Goal: Contribute content: Add original content to the website for others to see

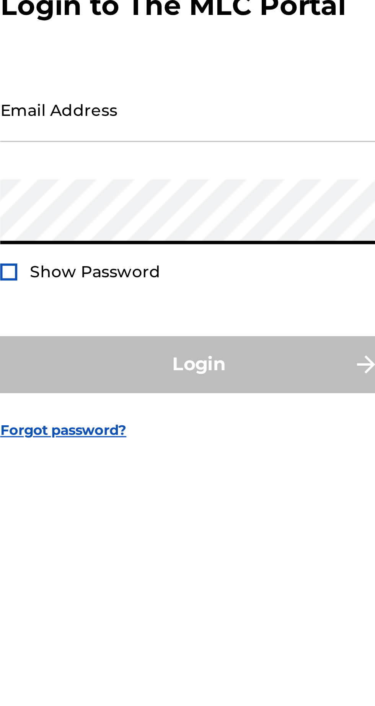
type input "[EMAIL_ADDRESS][DOMAIN_NAME]"
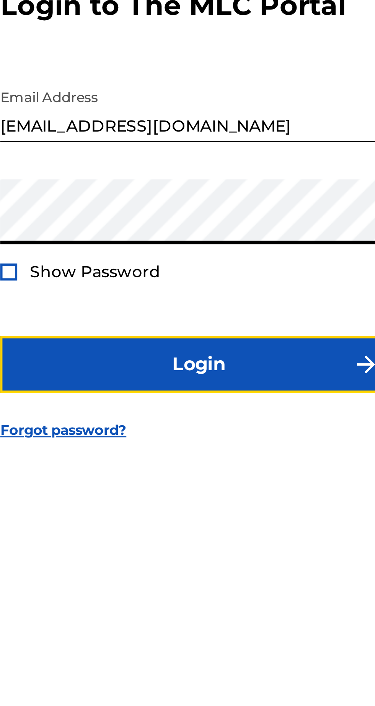
click at [214, 427] on button "Login" at bounding box center [188, 417] width 134 height 19
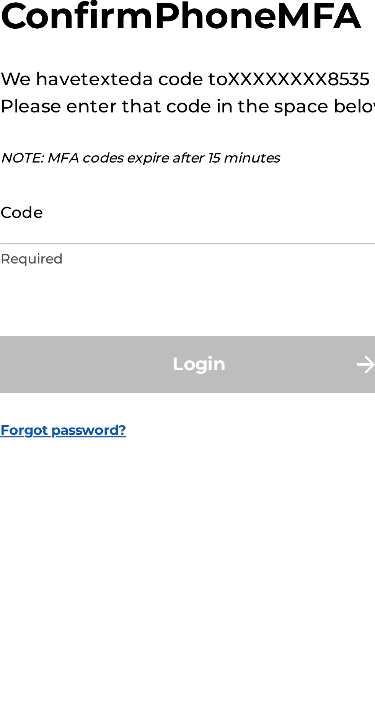
click at [191, 376] on input "Code" at bounding box center [185, 365] width 129 height 22
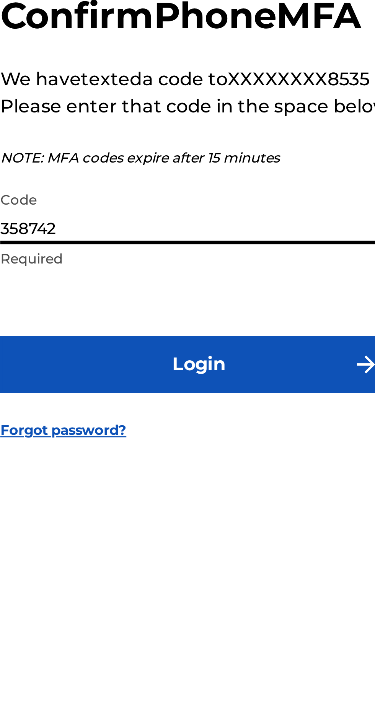
type input "358742"
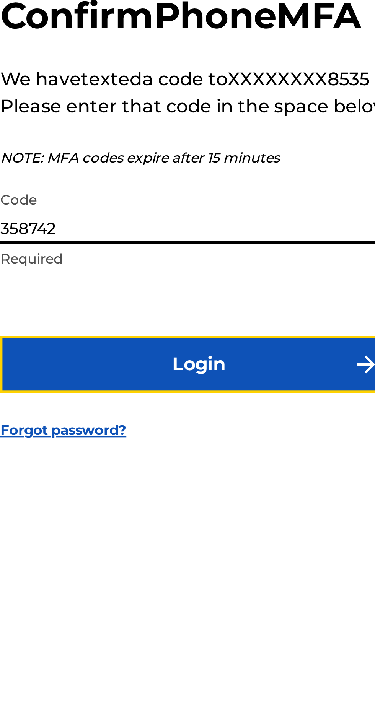
click at [204, 426] on button "Login" at bounding box center [188, 416] width 134 height 19
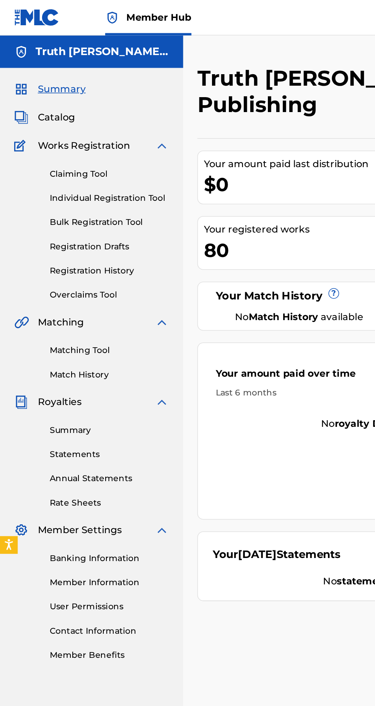
click at [101, 130] on link "Individual Registration Tool" at bounding box center [70, 128] width 77 height 8
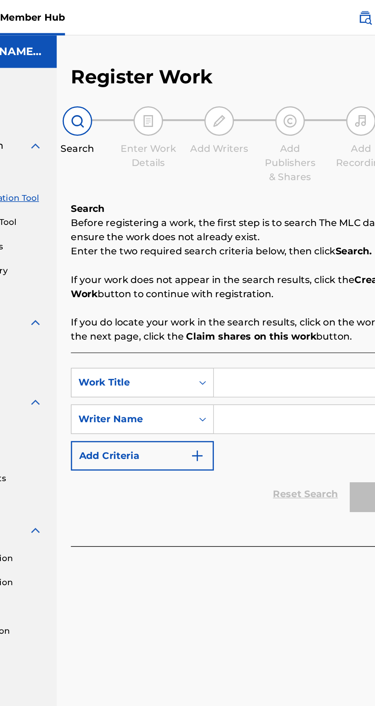
click at [281, 250] on input "Search Form" at bounding box center [292, 248] width 145 height 18
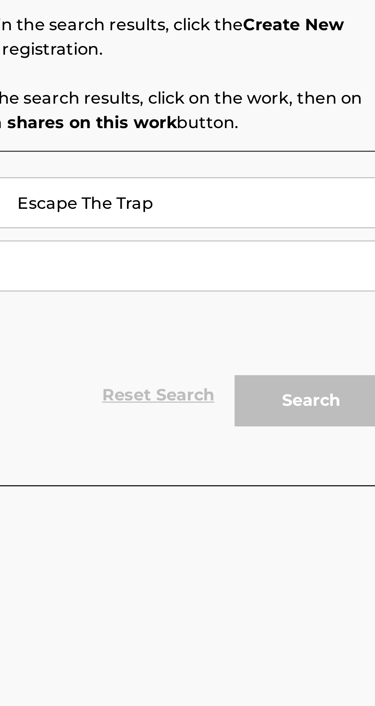
type input "Escape The Trap"
click at [315, 279] on input "Search Form" at bounding box center [292, 272] width 145 height 18
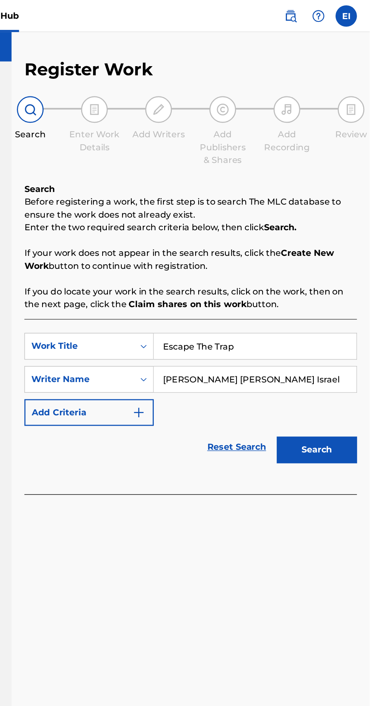
type input "[PERSON_NAME] [PERSON_NAME] Israel"
click at [341, 320] on button "Search" at bounding box center [336, 322] width 57 height 19
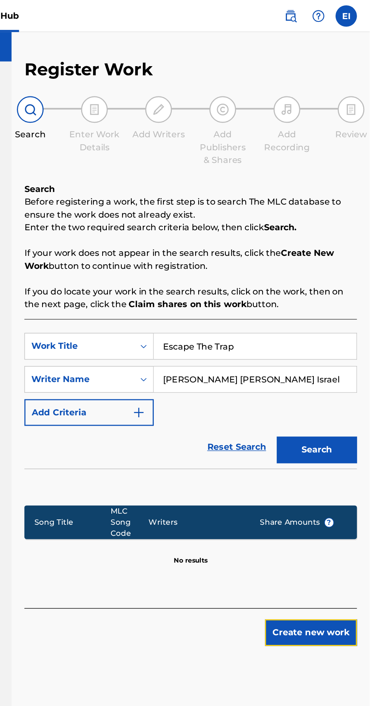
click at [334, 455] on button "Create new work" at bounding box center [333, 453] width 66 height 19
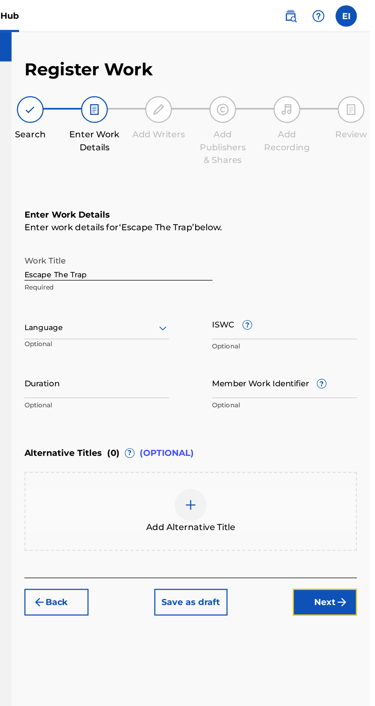
click at [348, 433] on button "Next" at bounding box center [343, 431] width 46 height 19
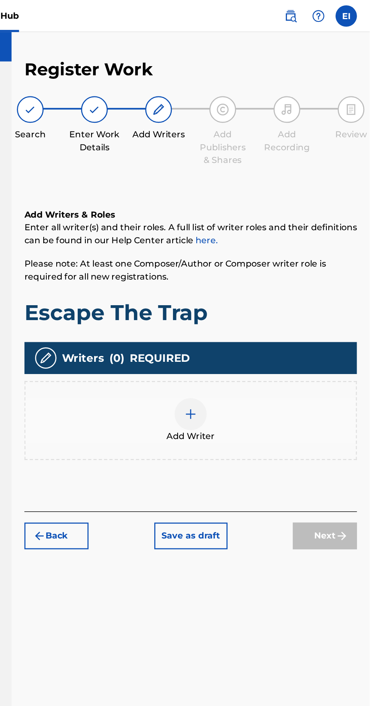
scroll to position [34, 0]
click at [250, 292] on img at bounding box center [246, 296] width 9 height 9
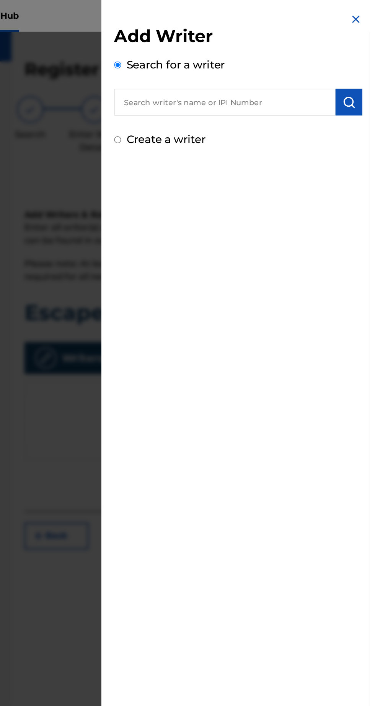
click at [322, 73] on input "text" at bounding box center [271, 73] width 158 height 19
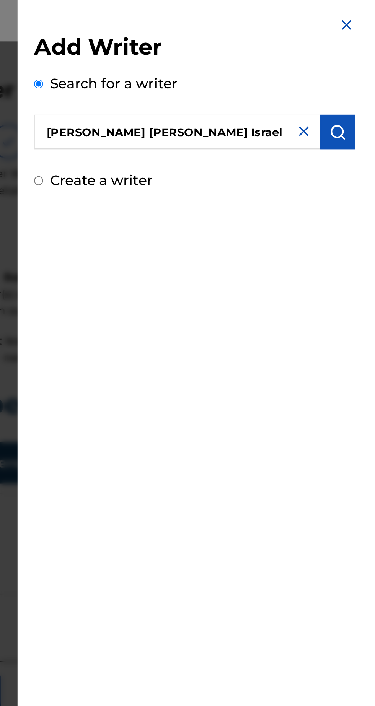
scroll to position [31, 0]
type input "[PERSON_NAME] [PERSON_NAME] Israel"
click at [362, 80] on button "submit" at bounding box center [360, 73] width 19 height 19
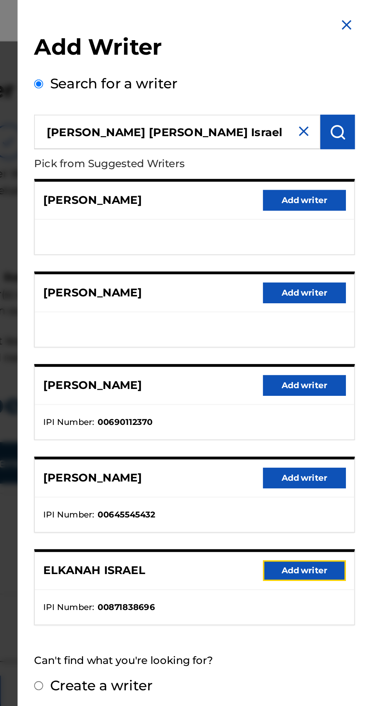
click at [347, 314] on button "Add writer" at bounding box center [342, 315] width 46 height 11
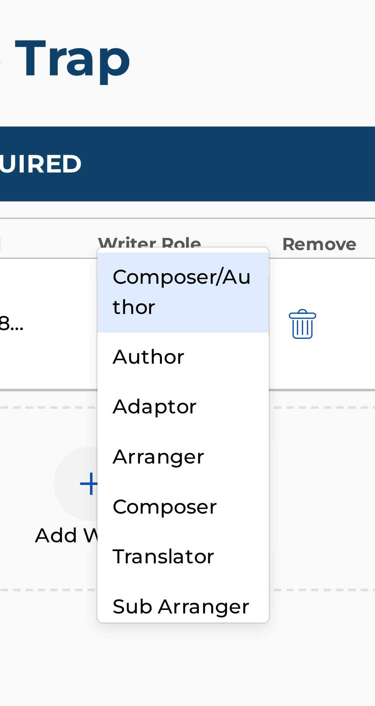
click at [285, 289] on div "Composer/Author" at bounding box center [275, 296] width 52 height 24
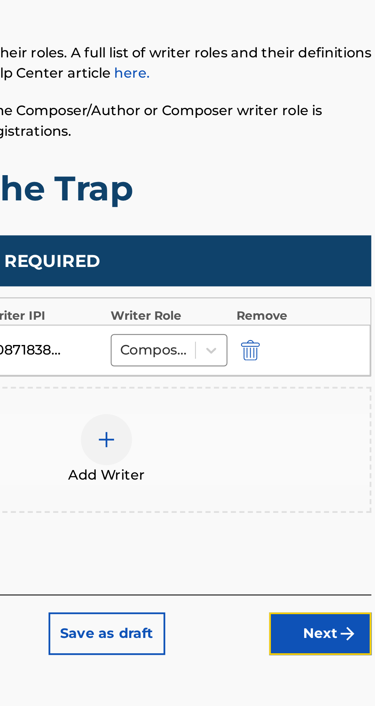
click at [346, 414] on button "Next" at bounding box center [343, 423] width 46 height 19
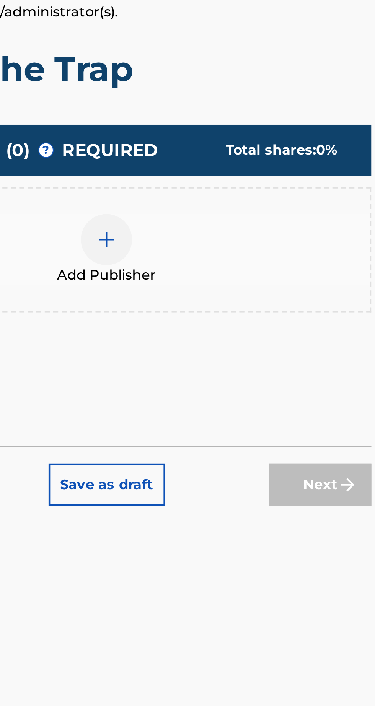
scroll to position [34, 0]
click at [252, 235] on div at bounding box center [246, 246] width 23 height 23
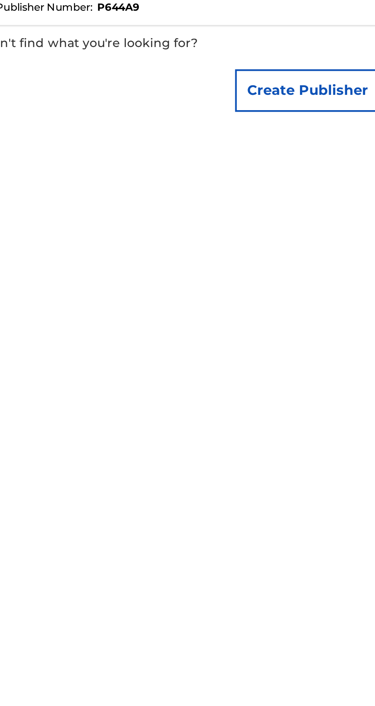
click at [344, 118] on button "Add publisher" at bounding box center [342, 111] width 46 height 11
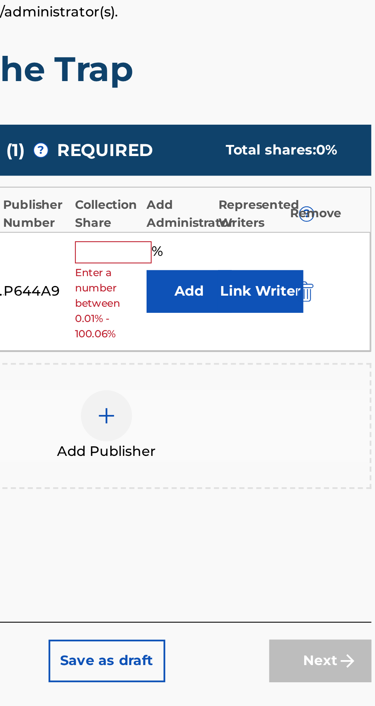
click at [250, 248] on input "text" at bounding box center [250, 253] width 34 height 10
type input "100"
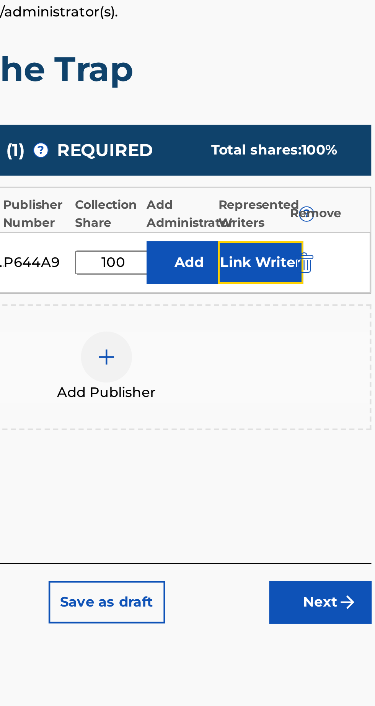
click at [320, 248] on button "Link Writer" at bounding box center [316, 257] width 38 height 19
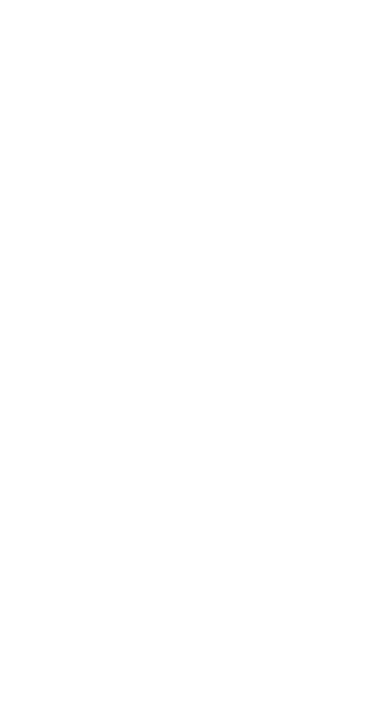
click at [354, 86] on button "Link writer" at bounding box center [342, 79] width 46 height 11
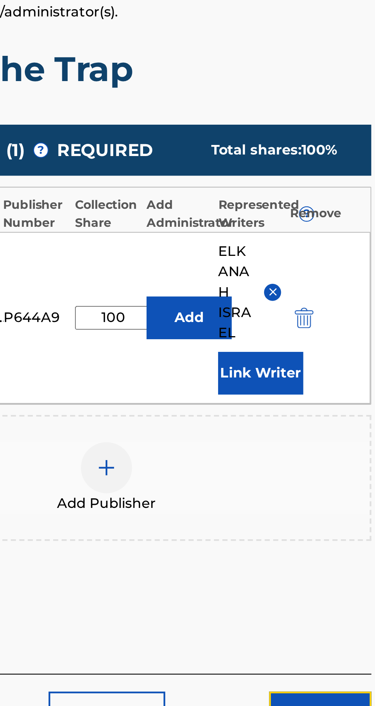
click at [349, 450] on button "Next" at bounding box center [343, 459] width 46 height 19
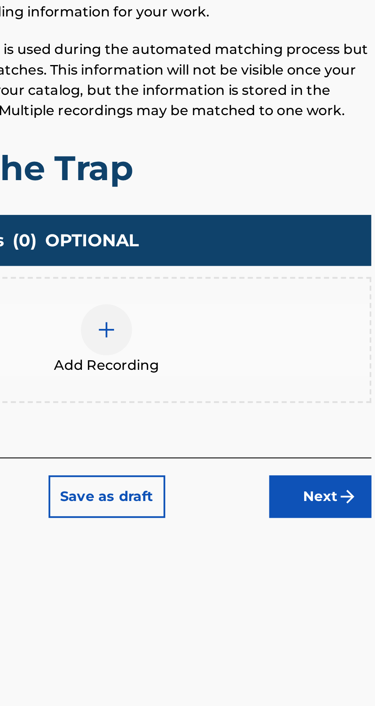
click at [251, 276] on div at bounding box center [246, 287] width 23 height 23
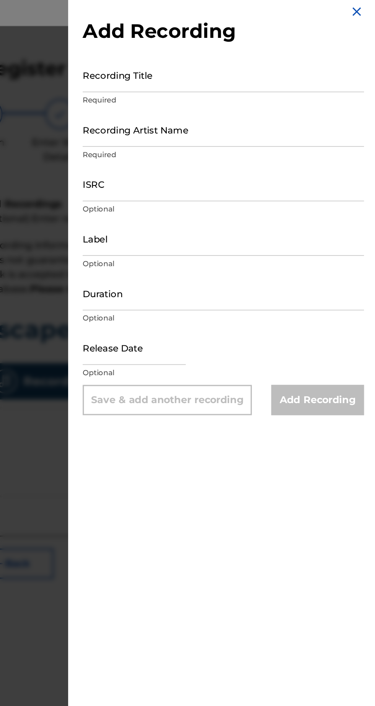
click at [298, 60] on input "Recording Title" at bounding box center [281, 54] width 178 height 22
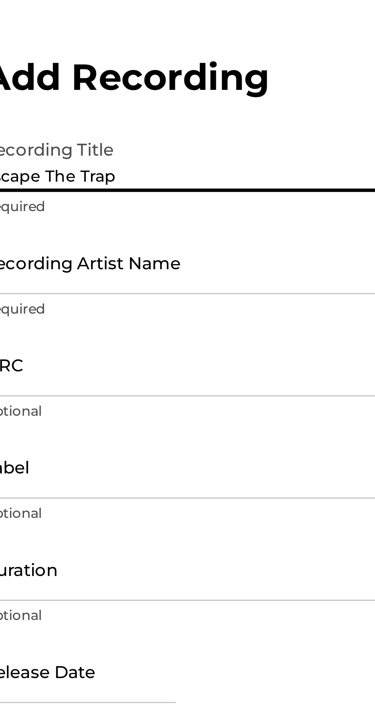
type input "Escape The Trap"
click at [282, 92] on input "Recording Artist Name" at bounding box center [281, 88] width 178 height 22
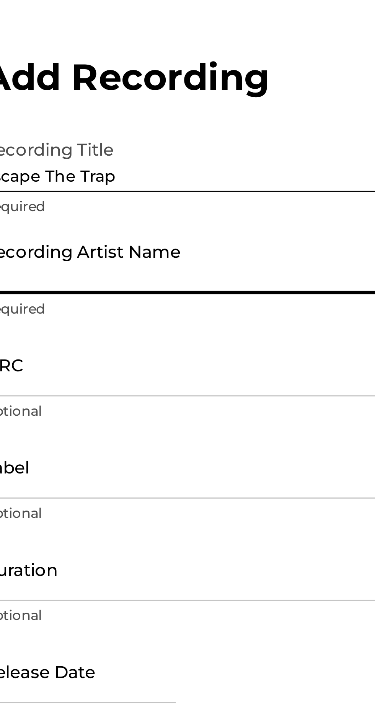
type input "[PERSON_NAME] [PERSON_NAME] Israel"
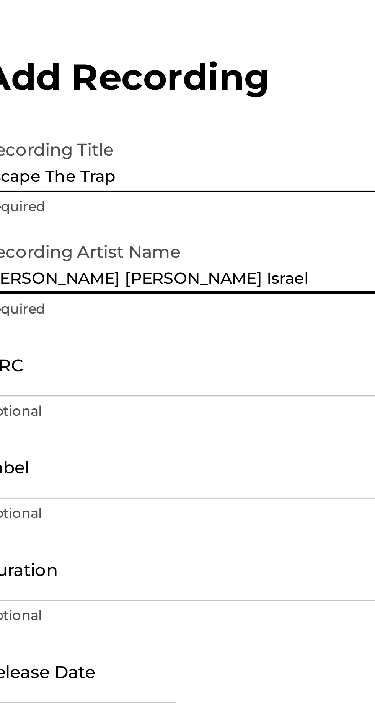
click at [270, 129] on input "ISRC" at bounding box center [281, 123] width 178 height 22
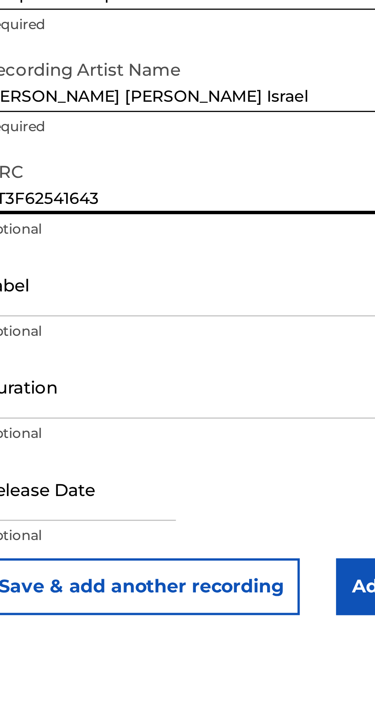
type input "QT3F62541643"
click at [280, 165] on input "Label" at bounding box center [281, 157] width 178 height 22
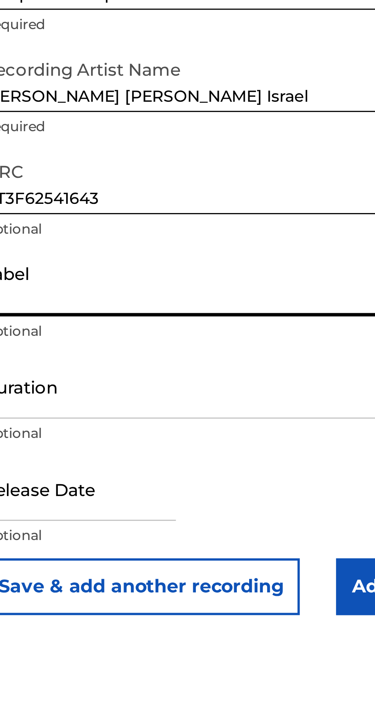
type input "Truth [PERSON_NAME] Records"
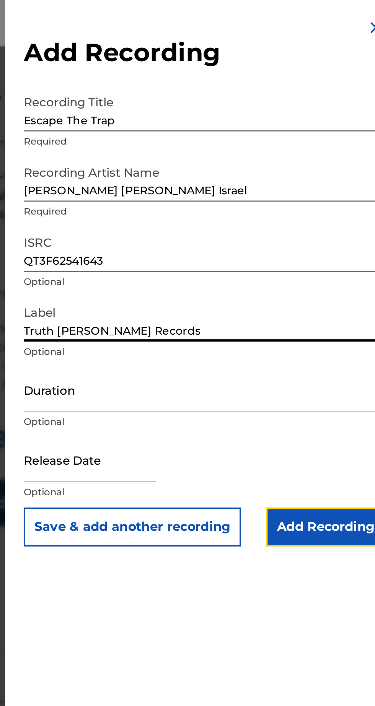
click at [347, 263] on input "Add Recording" at bounding box center [340, 259] width 59 height 19
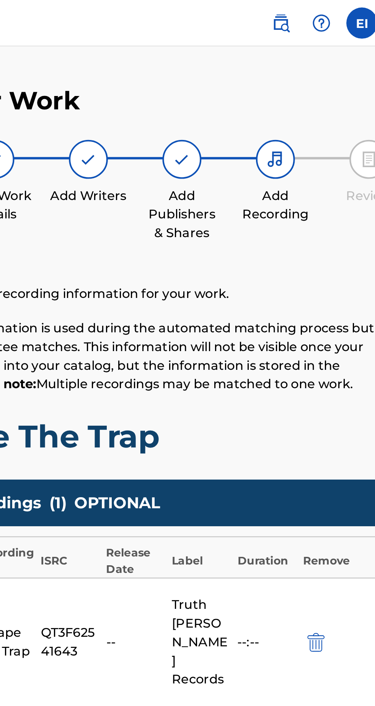
scroll to position [0, 0]
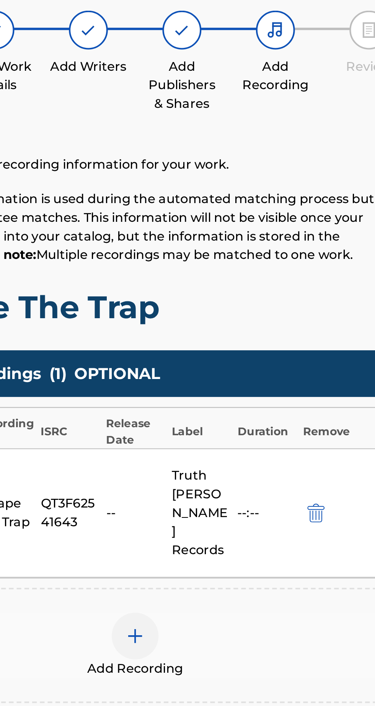
click at [258, 365] on div at bounding box center [246, 376] width 23 height 23
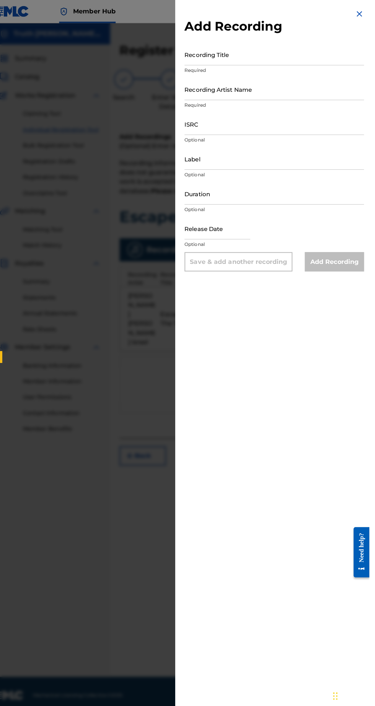
click at [370, 15] on img at bounding box center [364, 13] width 9 height 9
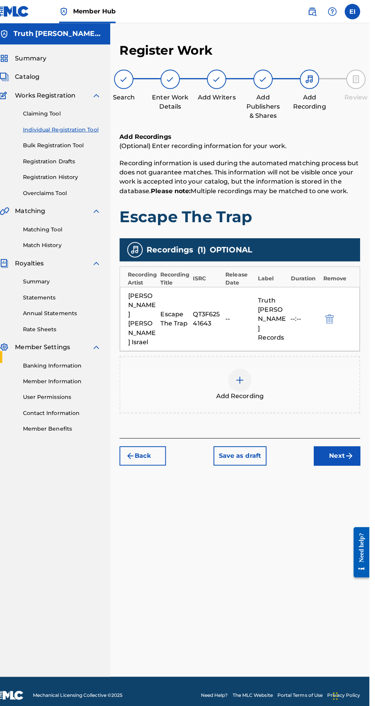
click at [344, 442] on button "Next" at bounding box center [343, 451] width 46 height 19
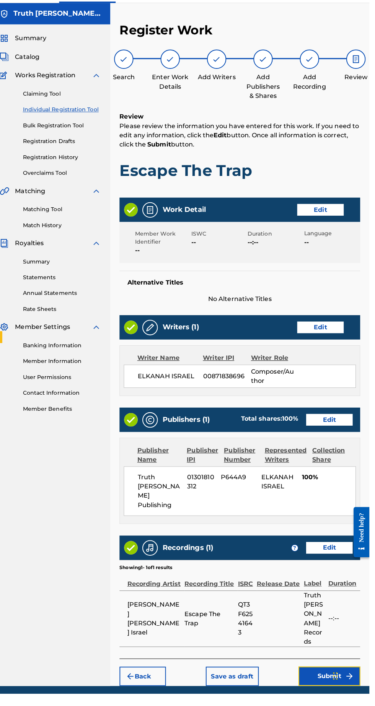
click at [338, 680] on button "Submit" at bounding box center [335, 689] width 61 height 19
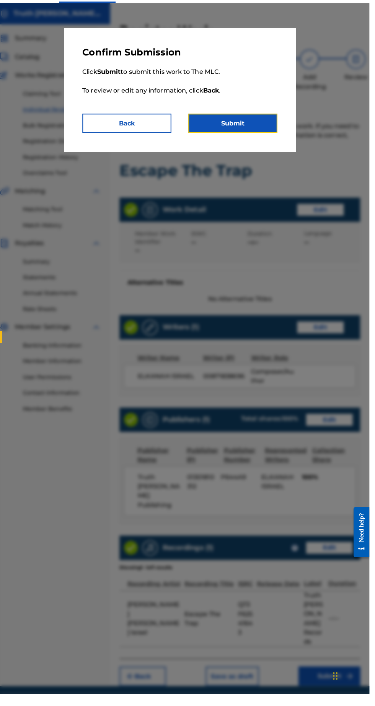
click at [266, 139] on button "Submit" at bounding box center [240, 141] width 88 height 19
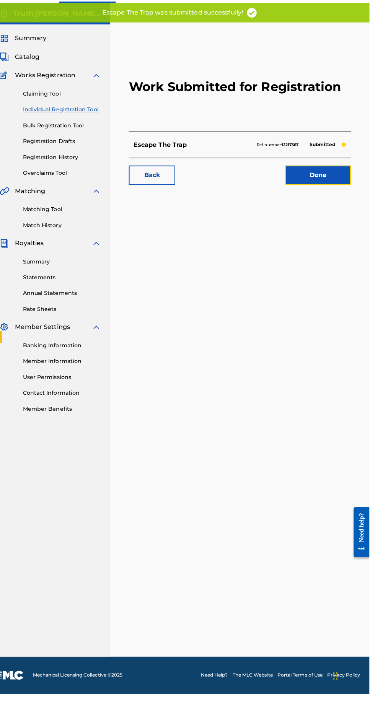
click at [333, 202] on link "Done" at bounding box center [324, 193] width 65 height 19
